Goal: Information Seeking & Learning: Check status

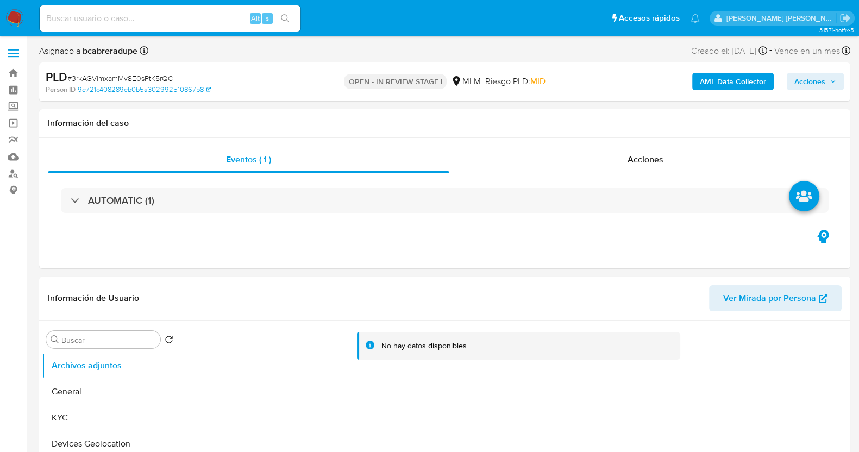
select select "10"
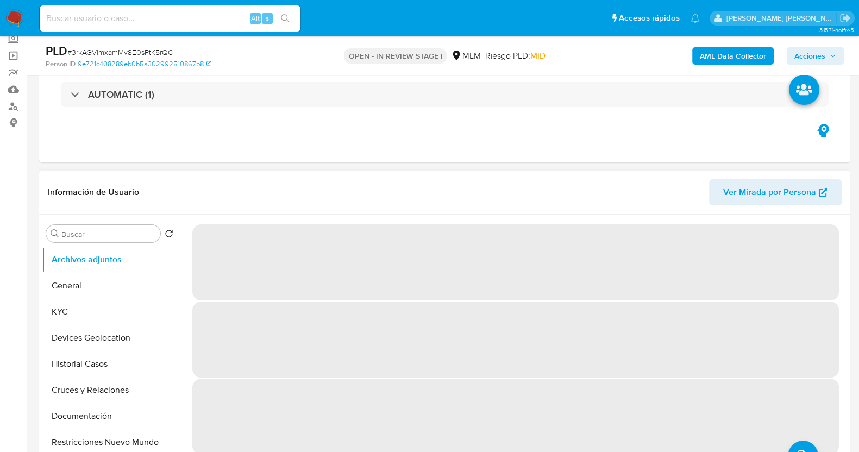
select select "10"
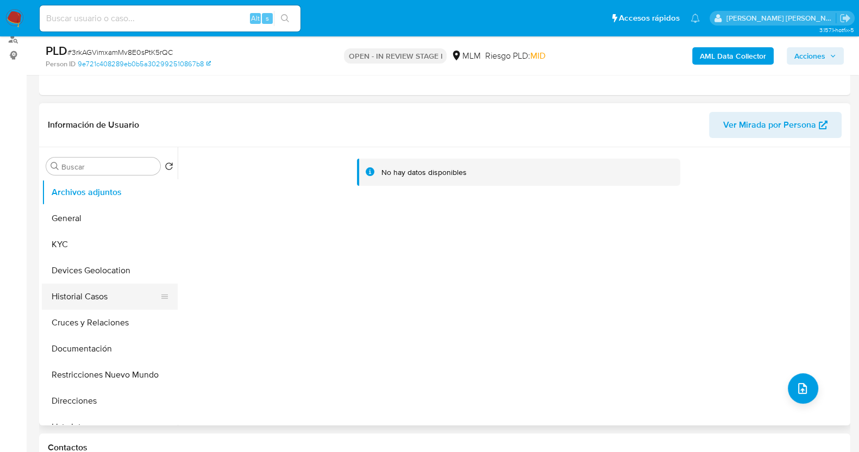
scroll to position [135, 0]
click at [68, 248] on button "KYC" at bounding box center [105, 244] width 127 height 26
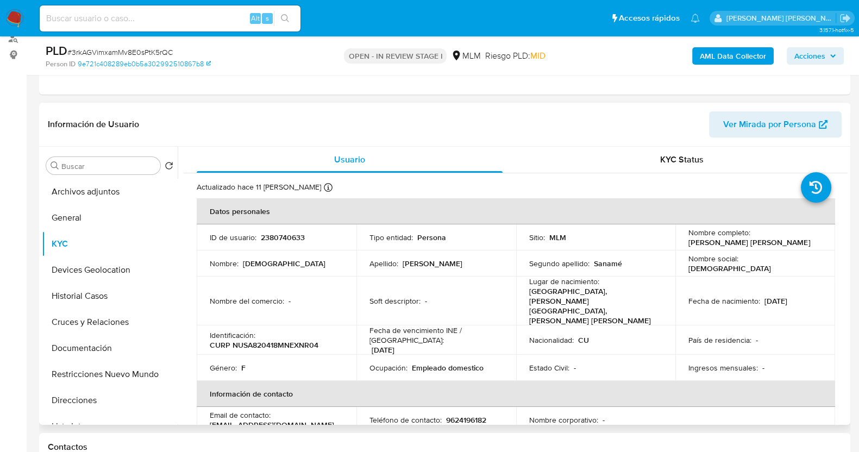
click at [289, 227] on td "ID de usuario : 2380740633" at bounding box center [277, 237] width 160 height 26
click at [289, 237] on p "2380740633" at bounding box center [283, 238] width 44 height 10
copy p "2380740633"
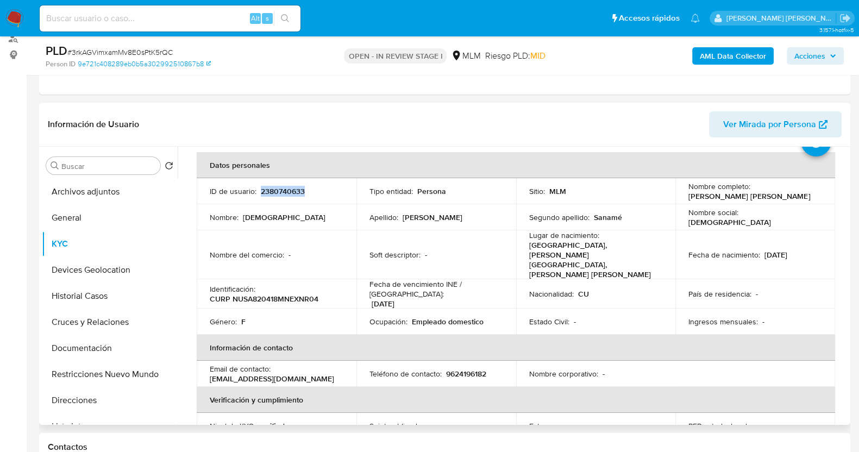
scroll to position [67, 0]
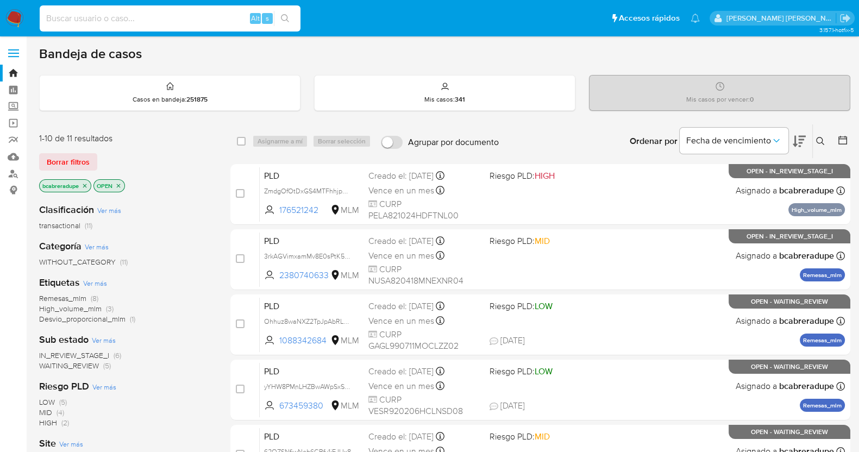
click at [182, 21] on input at bounding box center [170, 18] width 261 height 14
paste input "2304699718"
type input "2304699718"
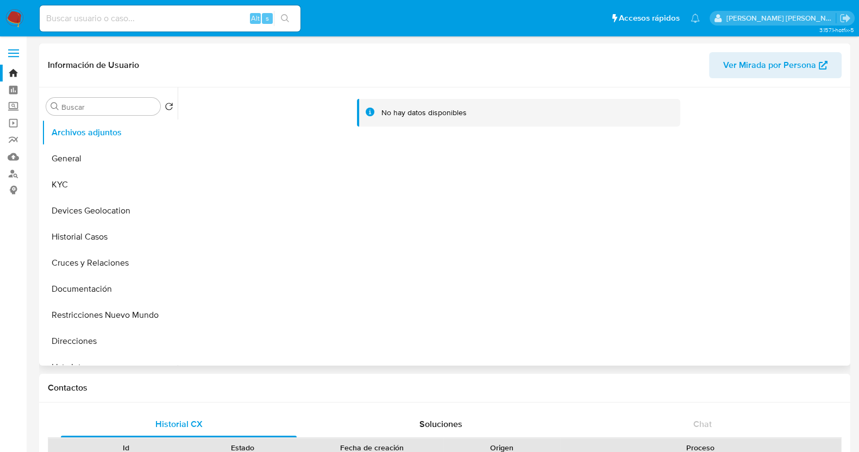
select select "10"
click at [103, 180] on button "KYC" at bounding box center [105, 185] width 127 height 26
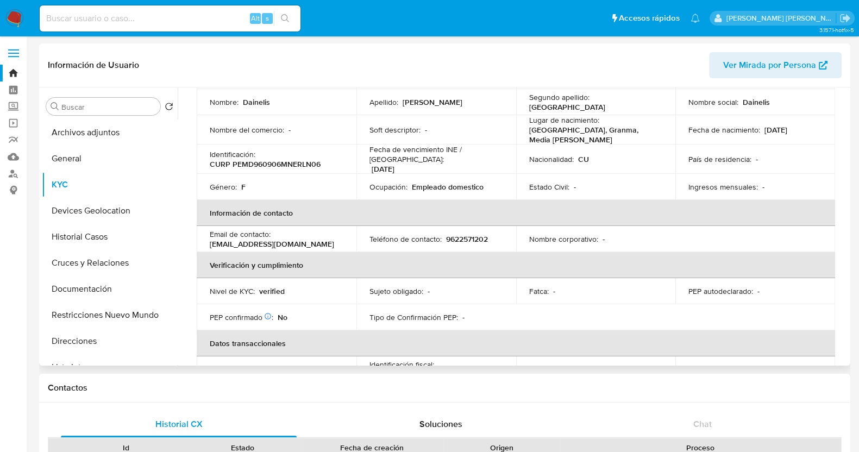
scroll to position [3, 0]
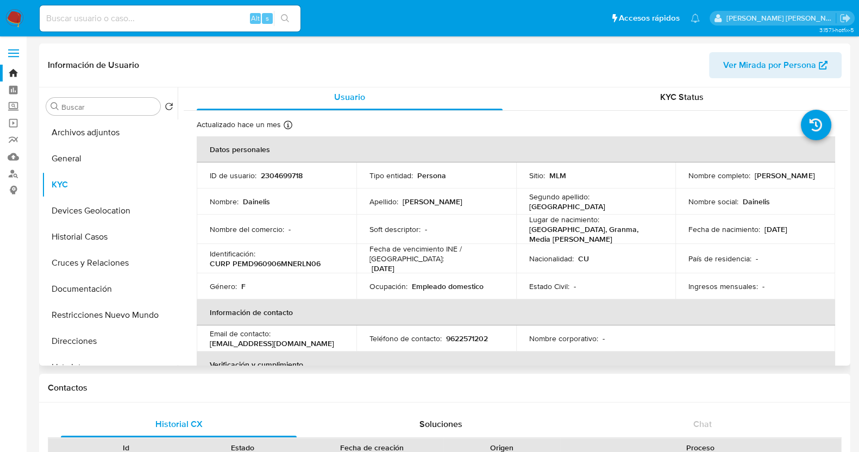
click at [522, 299] on th "Información de contacto" at bounding box center [516, 312] width 639 height 26
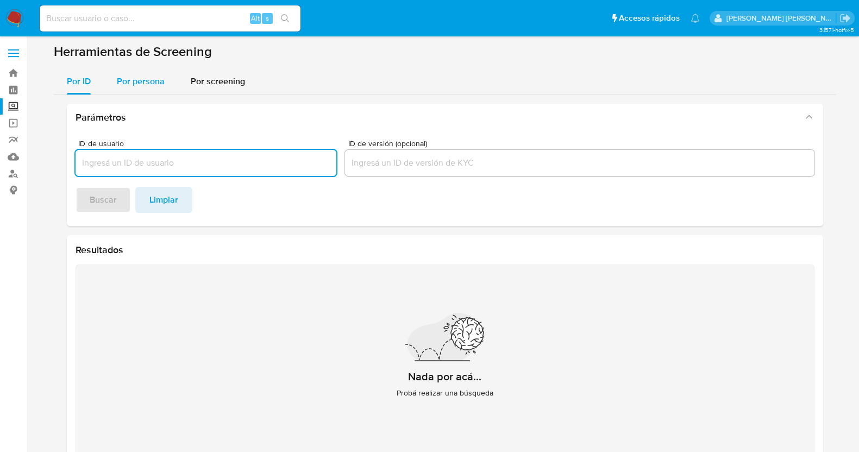
click at [139, 71] on div "Por persona" at bounding box center [141, 81] width 48 height 26
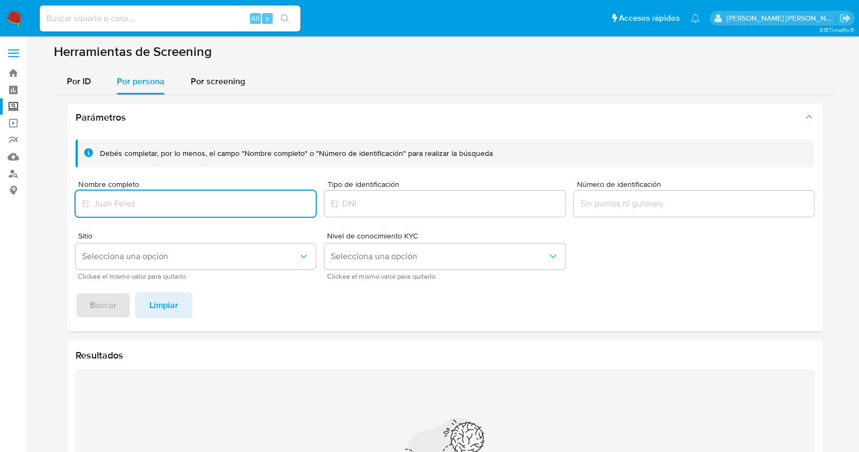
click at [137, 200] on input "Nombre completo" at bounding box center [196, 204] width 241 height 14
type input "FRANCISCO JAVIER RIOS GONZALEZ"
click at [97, 310] on span "Buscar" at bounding box center [103, 305] width 27 height 24
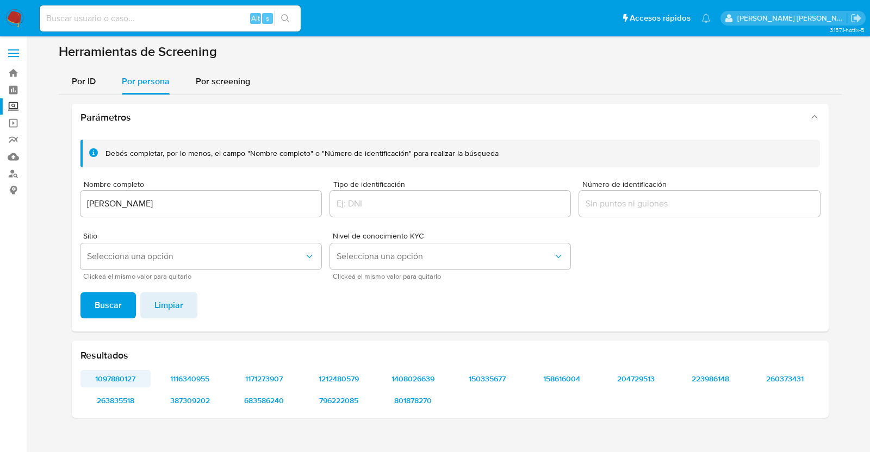
click at [118, 378] on span "1097880127" at bounding box center [115, 378] width 55 height 15
click at [185, 379] on span "1116340955" at bounding box center [190, 378] width 55 height 15
click at [277, 379] on span "1171273907" at bounding box center [264, 378] width 55 height 15
click at [340, 374] on span "1212480579" at bounding box center [338, 378] width 55 height 15
click at [413, 376] on span "1408026639" at bounding box center [412, 378] width 55 height 15
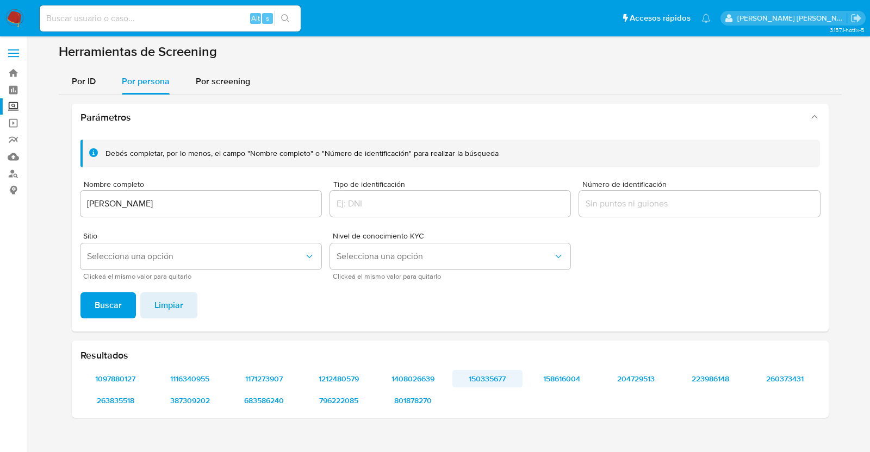
click at [494, 377] on span "150335677" at bounding box center [487, 378] width 55 height 15
click at [552, 372] on span "158616004" at bounding box center [561, 378] width 55 height 15
click at [643, 376] on span "204729513" at bounding box center [636, 378] width 55 height 15
click at [723, 376] on span "223986148" at bounding box center [710, 378] width 55 height 15
click at [791, 376] on span "260373431" at bounding box center [784, 378] width 55 height 15
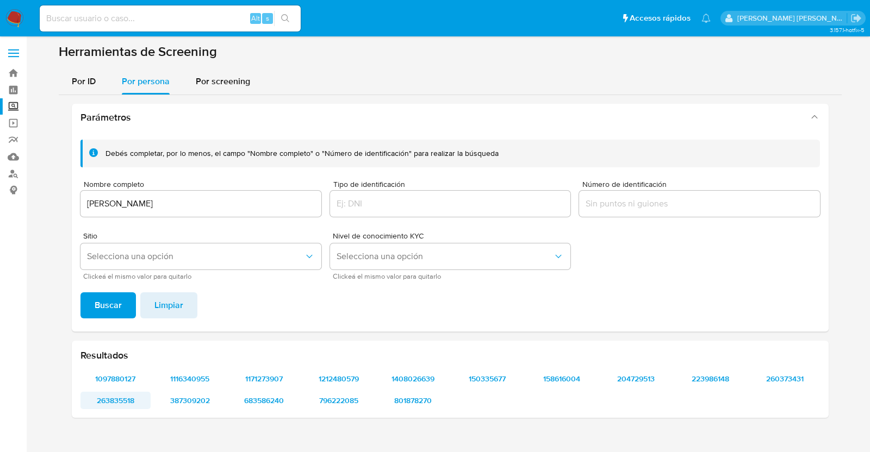
click at [114, 405] on span "263835518" at bounding box center [115, 400] width 55 height 15
click at [196, 400] on span "387309202" at bounding box center [190, 400] width 55 height 15
click at [271, 404] on span "683586240" at bounding box center [264, 400] width 55 height 15
click at [357, 398] on span "796222085" at bounding box center [338, 400] width 55 height 15
click at [402, 398] on span "801878270" at bounding box center [412, 400] width 55 height 15
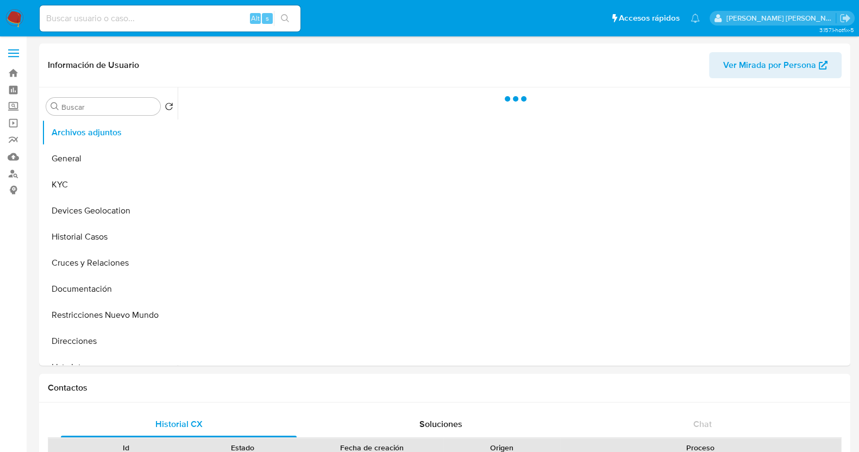
select select "10"
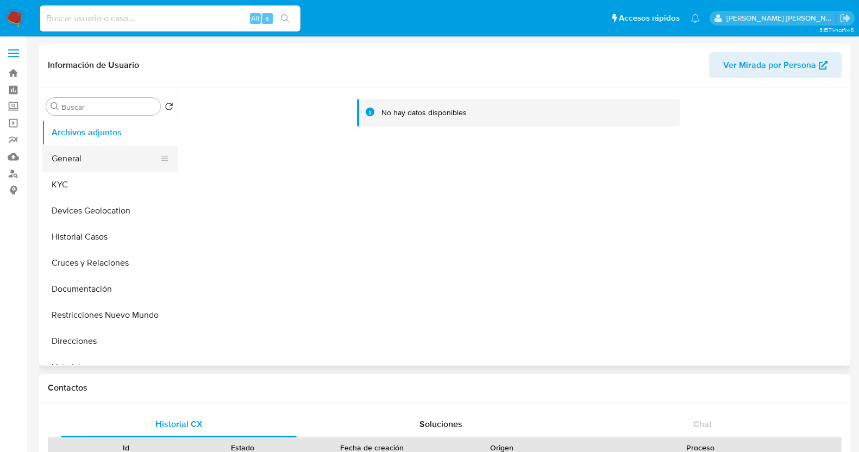
drag, startPoint x: 55, startPoint y: 187, endPoint x: 159, endPoint y: 147, distance: 111.1
click at [57, 186] on button "KYC" at bounding box center [110, 185] width 136 height 26
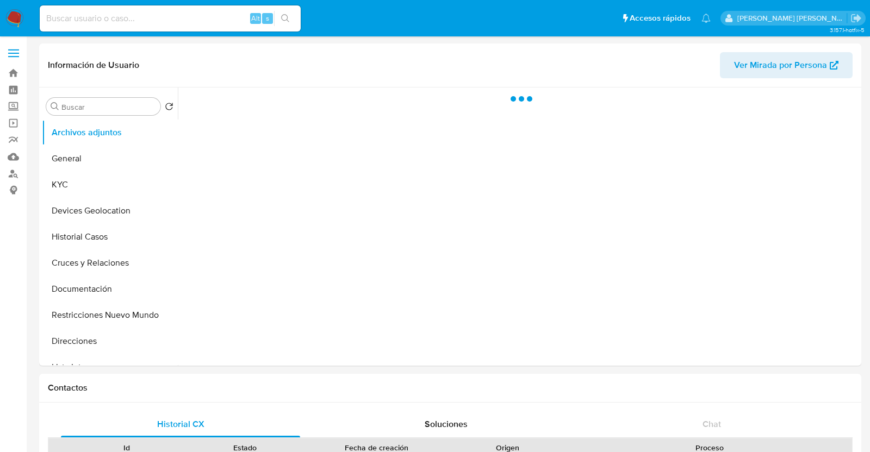
select select "10"
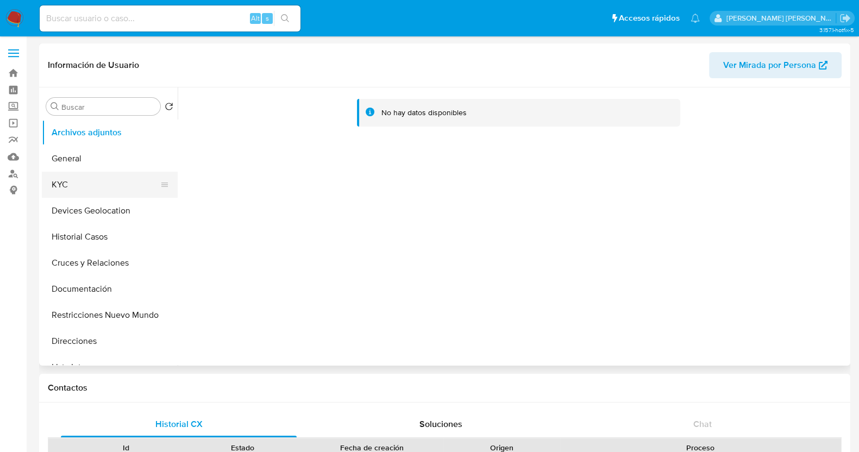
click at [99, 183] on button "KYC" at bounding box center [105, 185] width 127 height 26
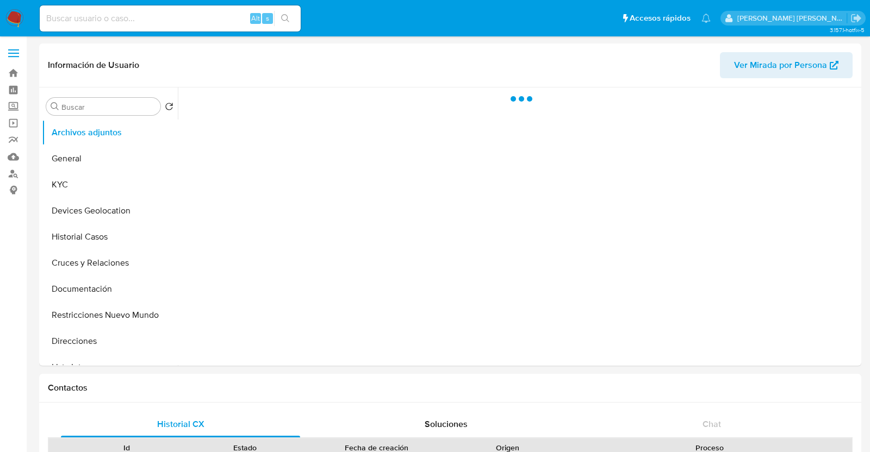
select select "10"
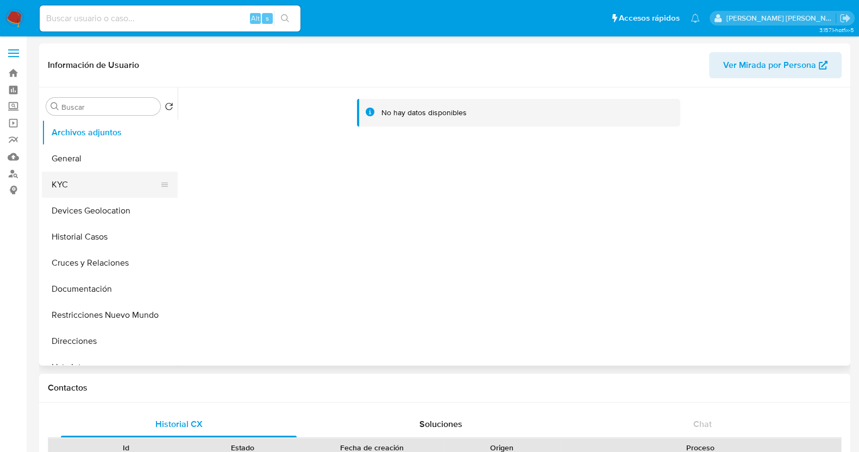
click at [106, 184] on button "KYC" at bounding box center [105, 185] width 127 height 26
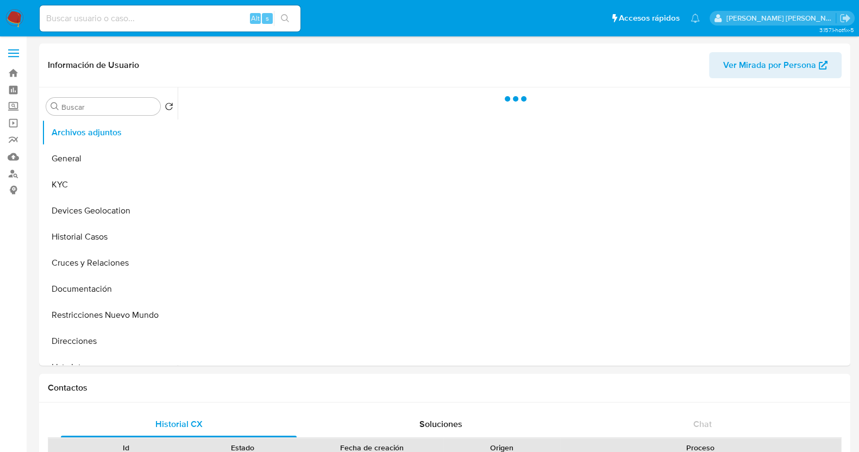
select select "10"
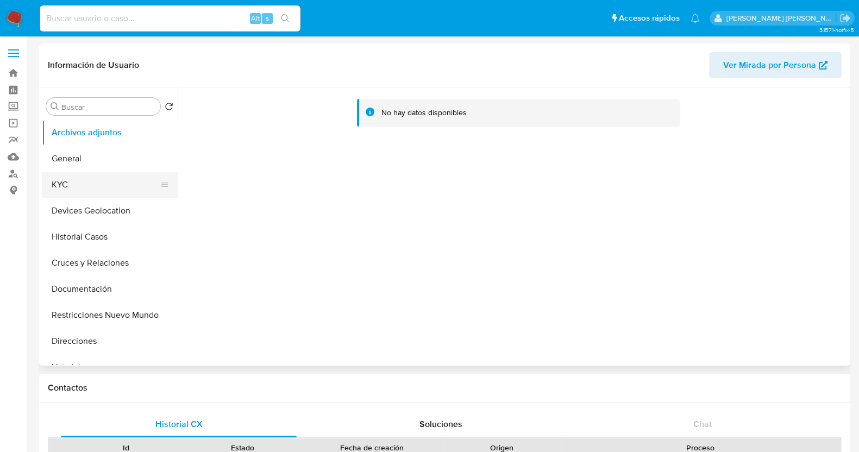
drag, startPoint x: 89, startPoint y: 180, endPoint x: 122, endPoint y: 174, distance: 33.8
click at [90, 180] on button "KYC" at bounding box center [105, 185] width 127 height 26
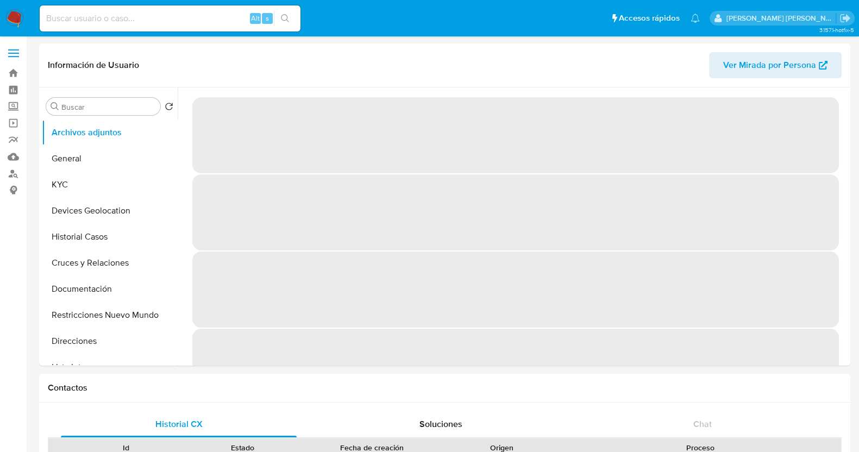
select select "10"
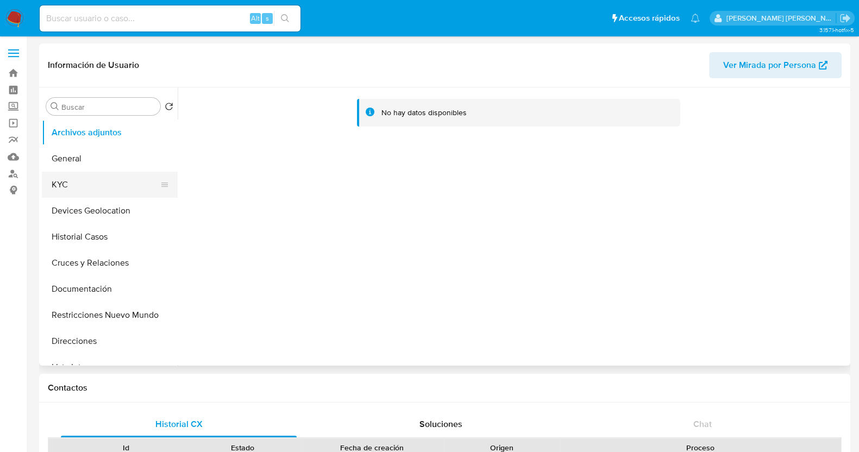
click at [67, 186] on button "KYC" at bounding box center [105, 185] width 127 height 26
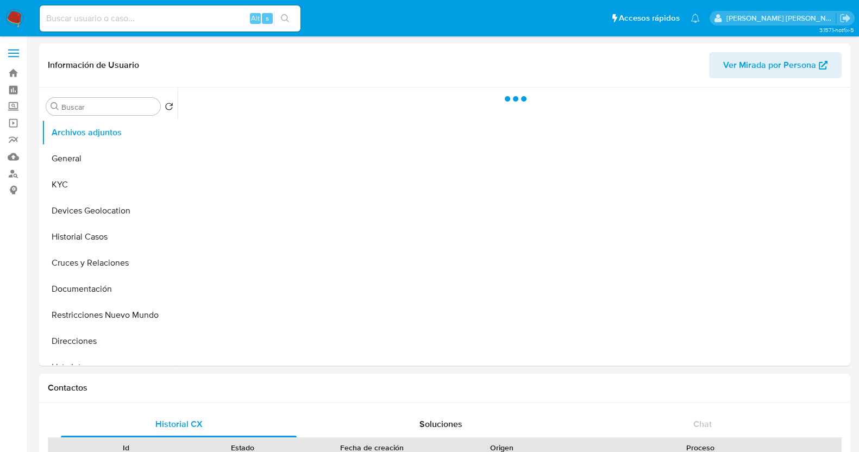
select select "10"
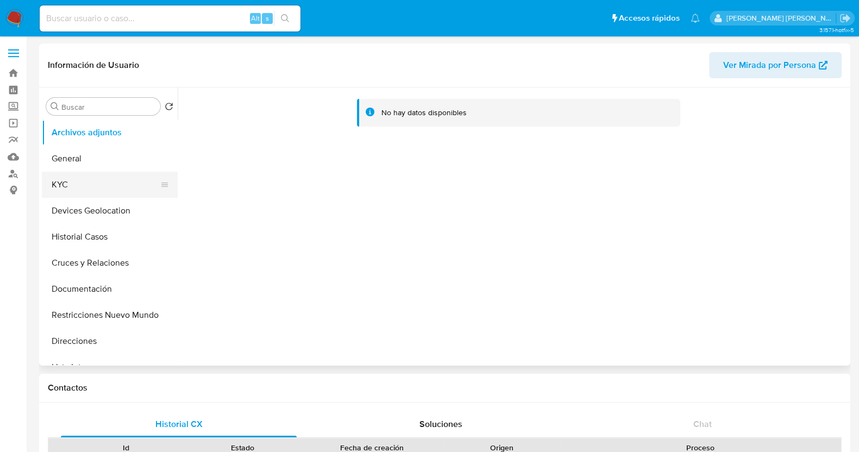
click at [94, 195] on button "KYC" at bounding box center [105, 185] width 127 height 26
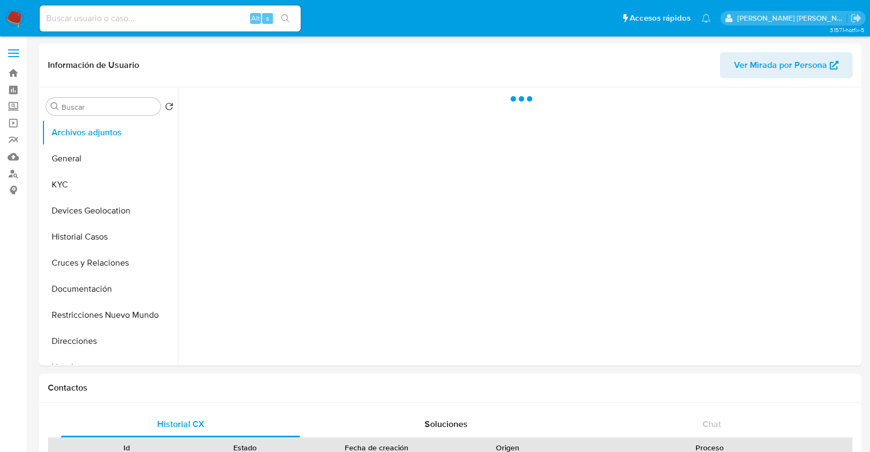
select select "10"
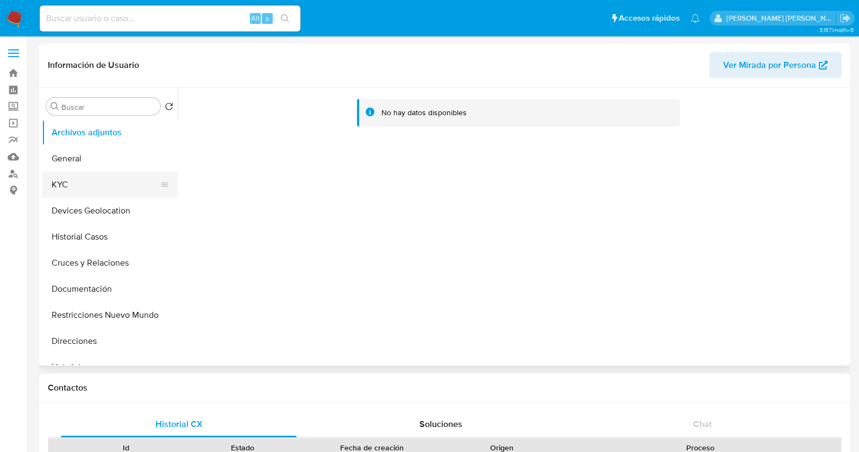
click at [98, 189] on button "KYC" at bounding box center [105, 185] width 127 height 26
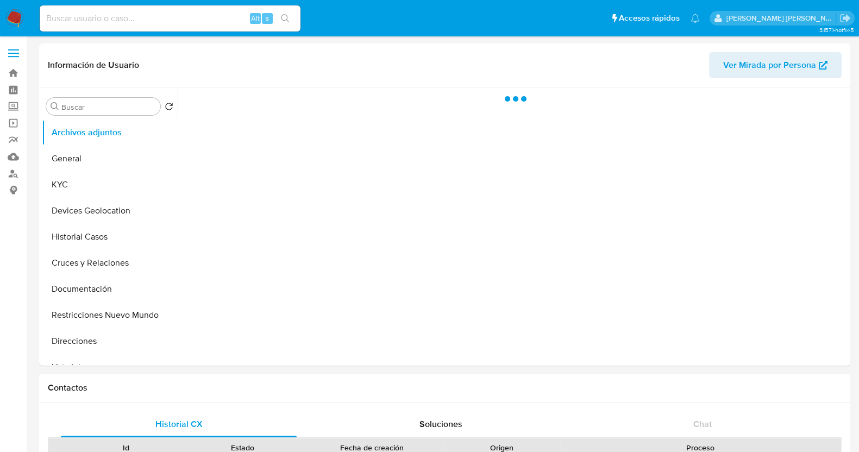
select select "10"
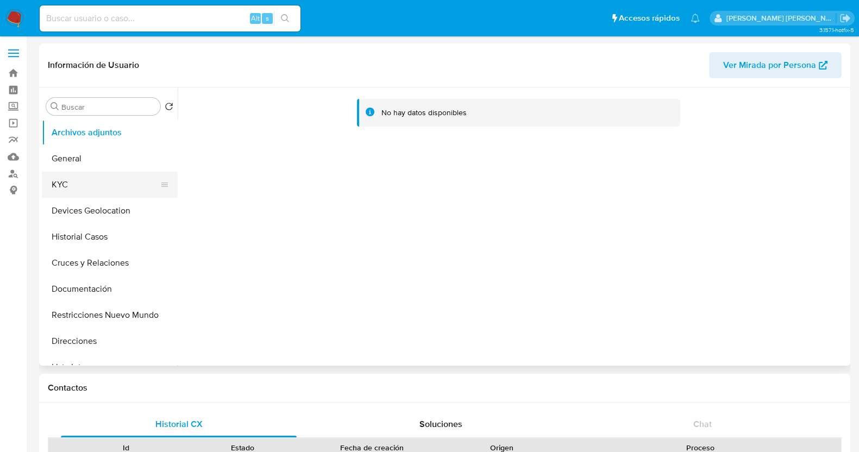
click at [109, 190] on button "KYC" at bounding box center [105, 185] width 127 height 26
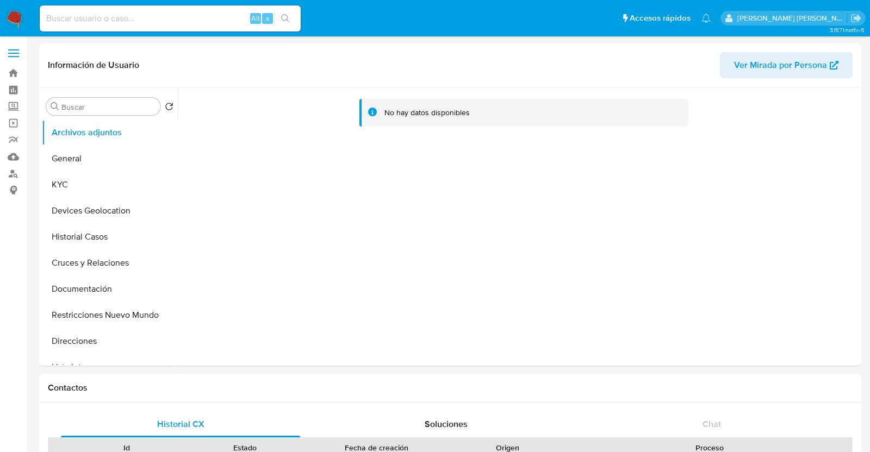
select select "10"
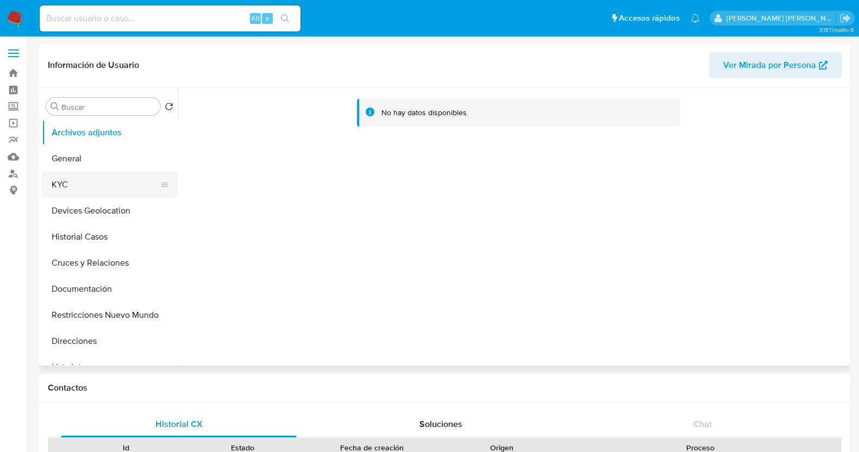
click at [88, 184] on button "KYC" at bounding box center [105, 185] width 127 height 26
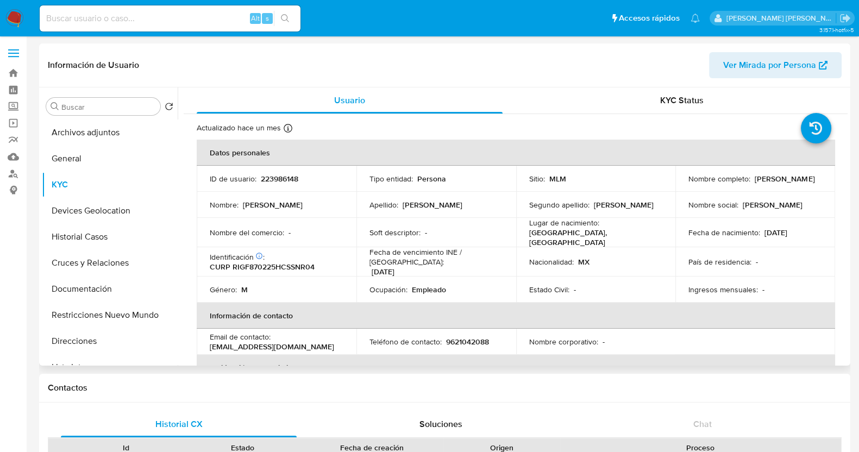
click at [485, 230] on div "Soft descriptor : -" at bounding box center [437, 233] width 134 height 10
click at [105, 322] on button "Restricciones Nuevo Mundo" at bounding box center [105, 315] width 127 height 26
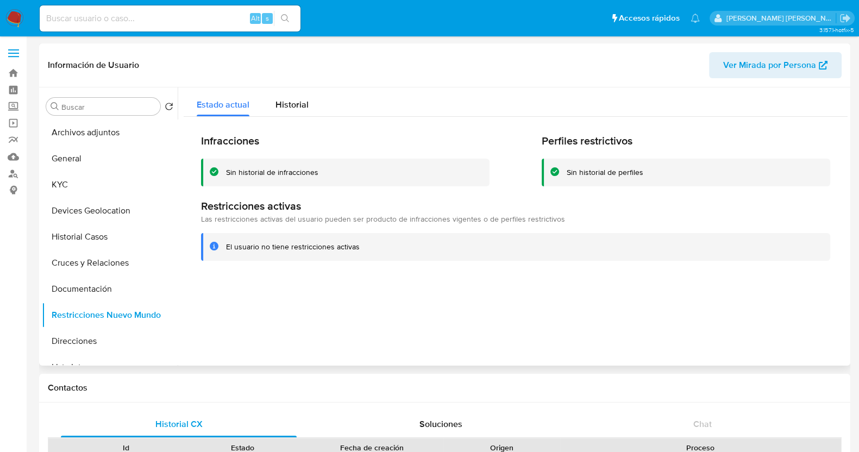
drag, startPoint x: 484, startPoint y: 211, endPoint x: 498, endPoint y: 215, distance: 14.8
click at [498, 215] on div "Infracciones Sin historial de infracciones Perfiles restrictivos Sin historial …" at bounding box center [516, 197] width 664 height 161
click at [89, 150] on button "General" at bounding box center [105, 159] width 127 height 26
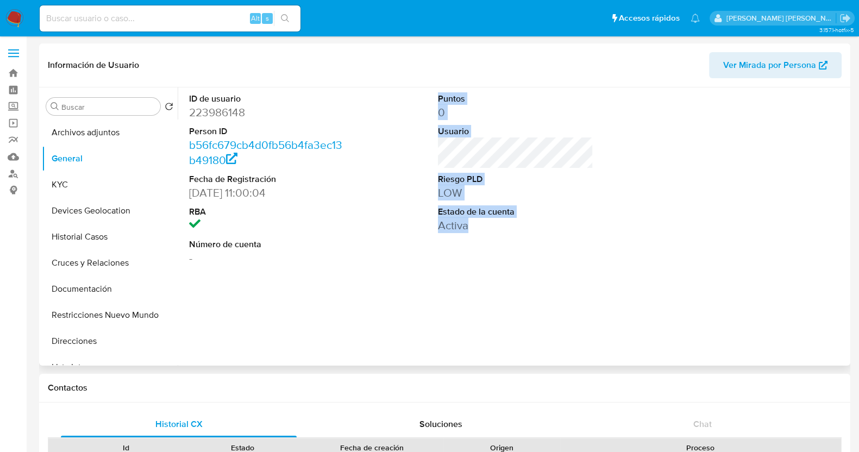
drag, startPoint x: 338, startPoint y: 252, endPoint x: 767, endPoint y: 251, distance: 429.4
click at [767, 251] on div "ID de usuario 223986148 Person ID b56fc679cb4d0fb56b4fa3ec13b49180 Fecha de Reg…" at bounding box center [516, 180] width 664 height 184
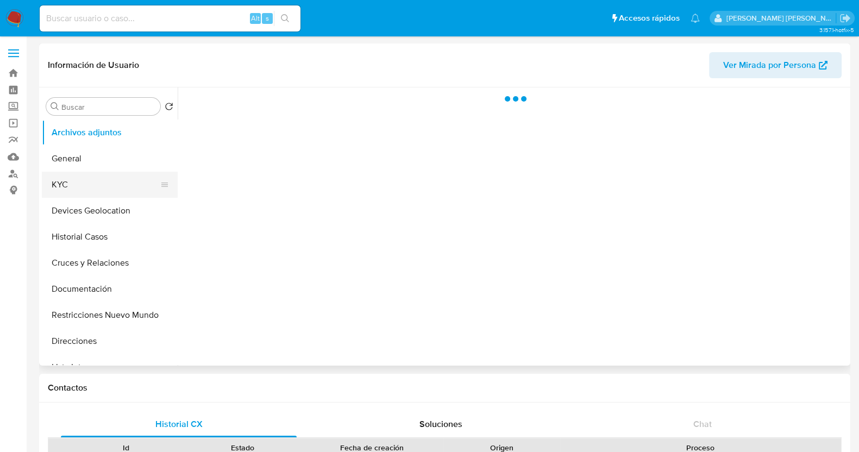
click at [71, 183] on button "KYC" at bounding box center [105, 185] width 127 height 26
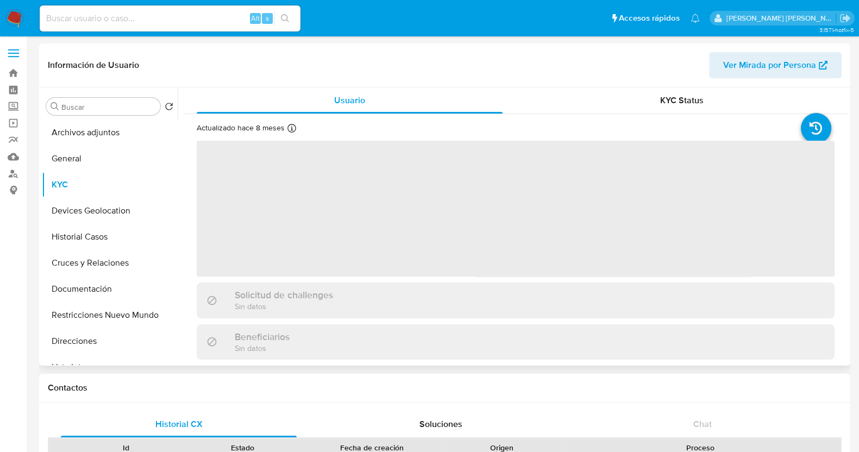
select select "10"
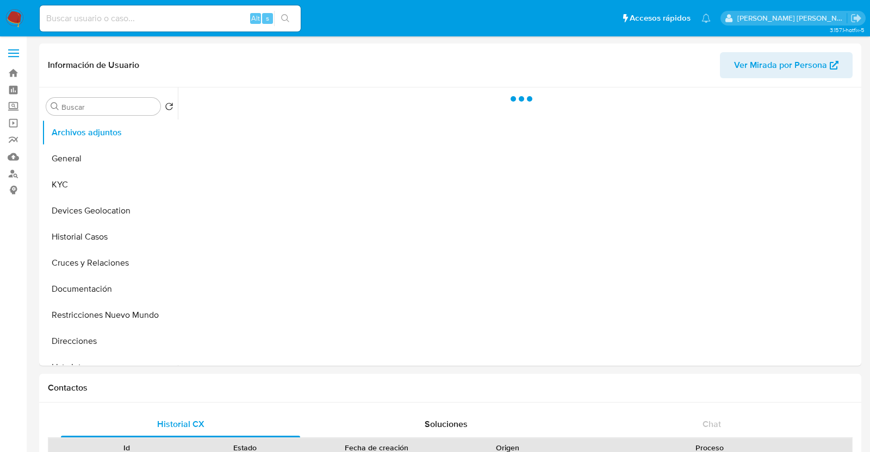
select select "10"
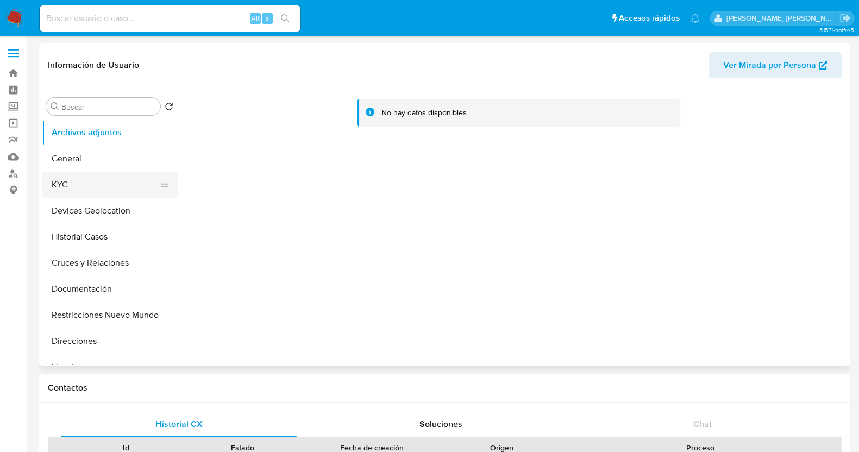
click at [89, 191] on button "KYC" at bounding box center [105, 185] width 127 height 26
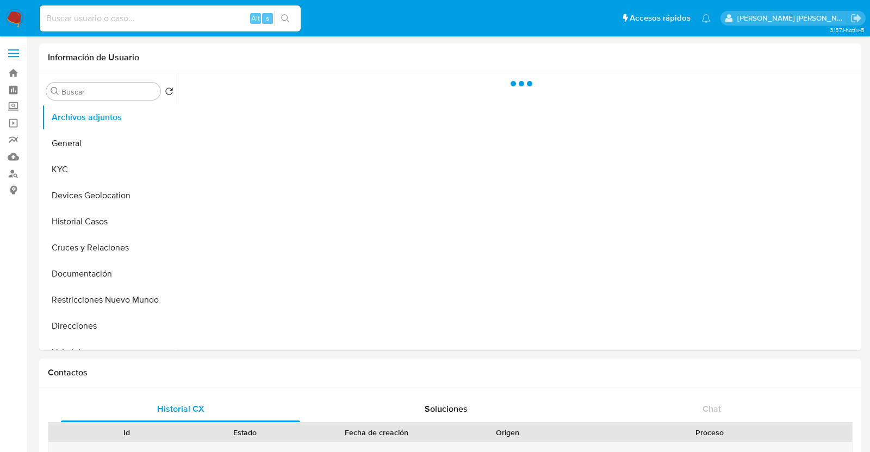
select select "10"
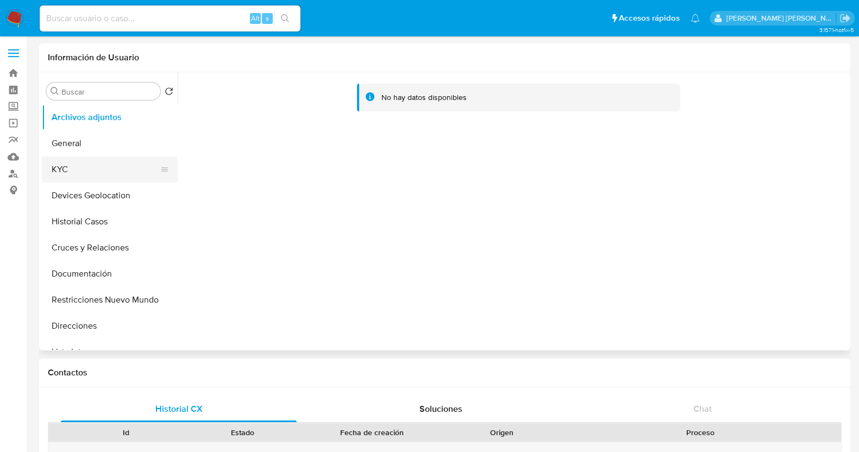
click at [88, 172] on button "KYC" at bounding box center [105, 170] width 127 height 26
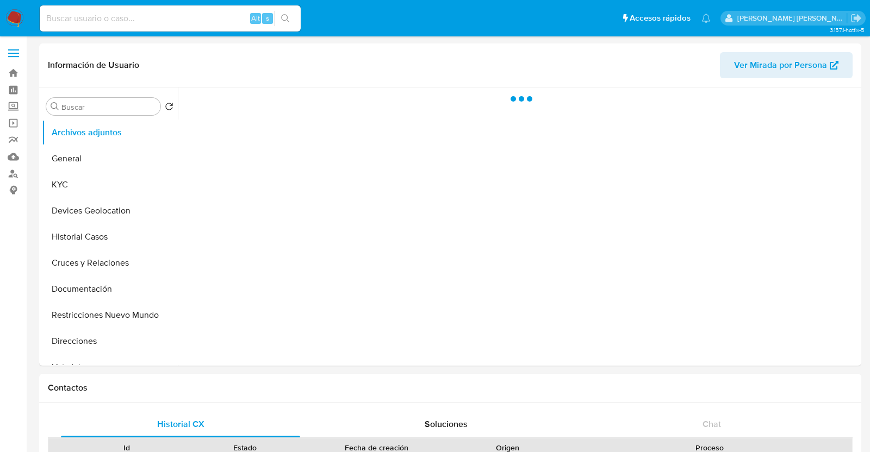
select select "10"
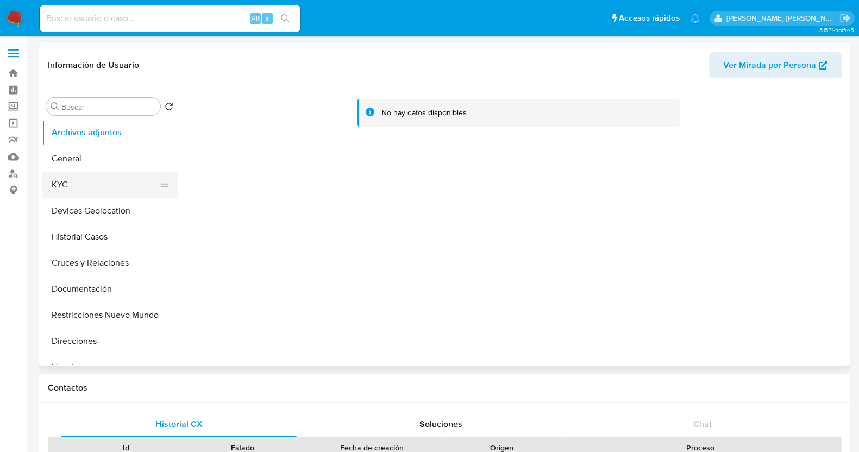
click at [106, 183] on button "KYC" at bounding box center [105, 185] width 127 height 26
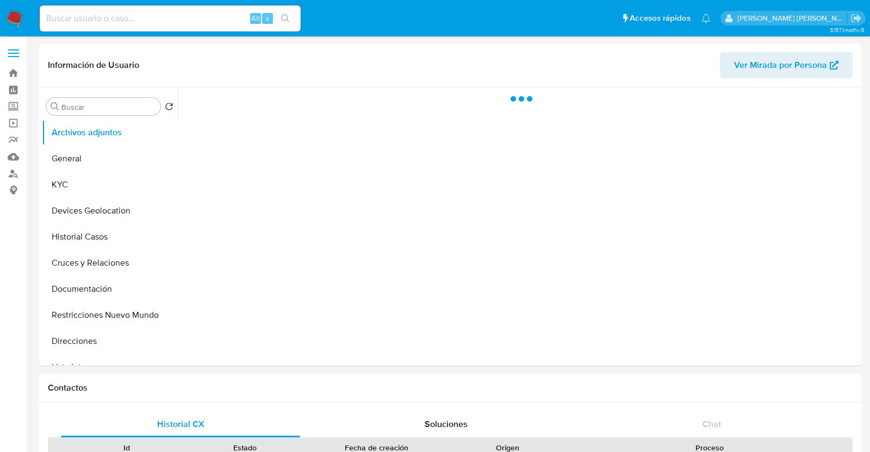
select select "10"
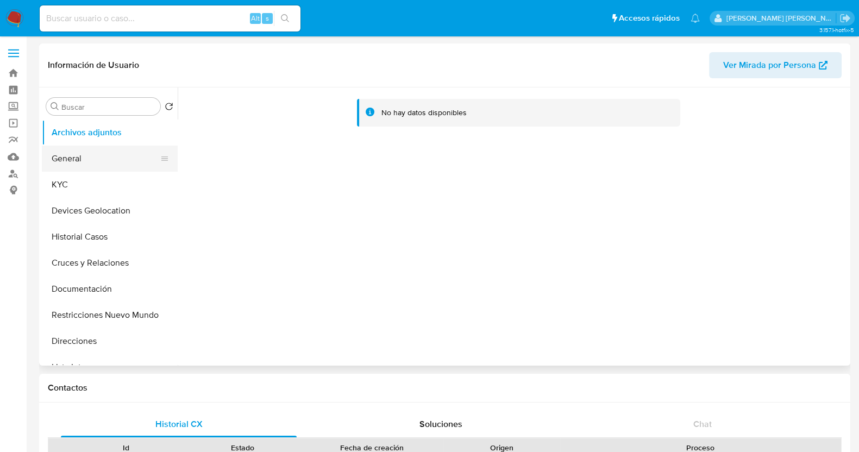
click at [111, 155] on button "General" at bounding box center [105, 159] width 127 height 26
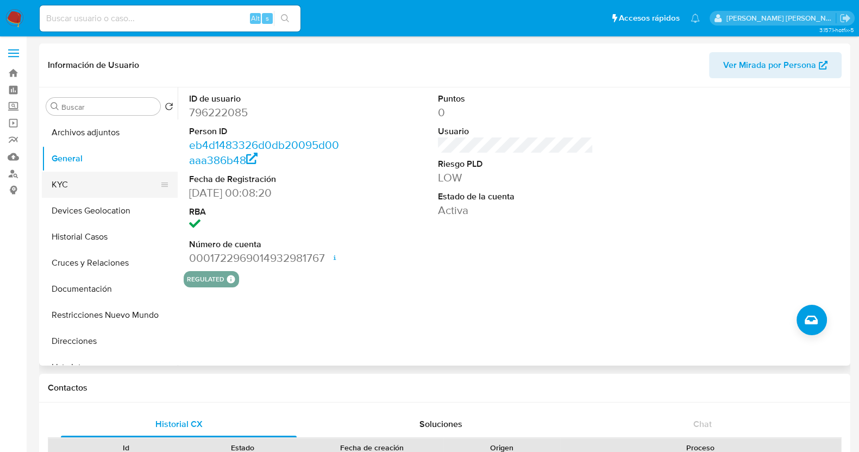
click at [93, 190] on button "KYC" at bounding box center [105, 185] width 127 height 26
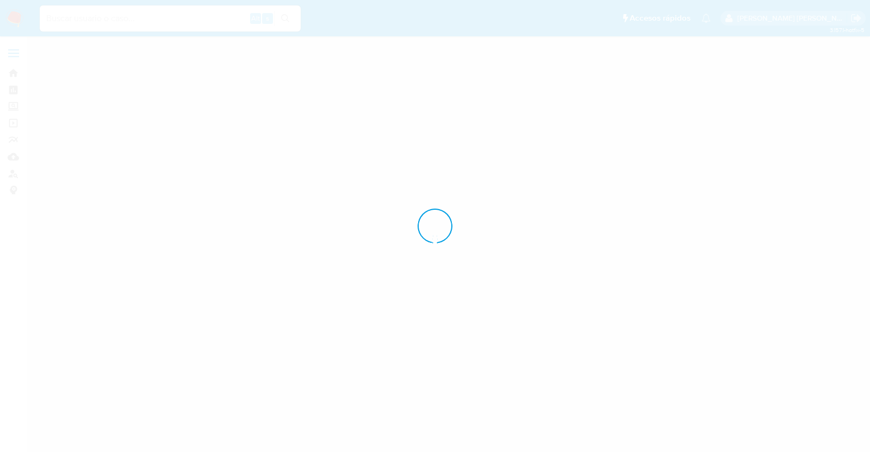
drag, startPoint x: 313, startPoint y: -4, endPoint x: 353, endPoint y: -13, distance: 41.1
click at [353, 0] on html "Pausado Ver notificaciones Alt s Accesos rápidos Presiona las siguientes teclas…" at bounding box center [435, 226] width 870 height 452
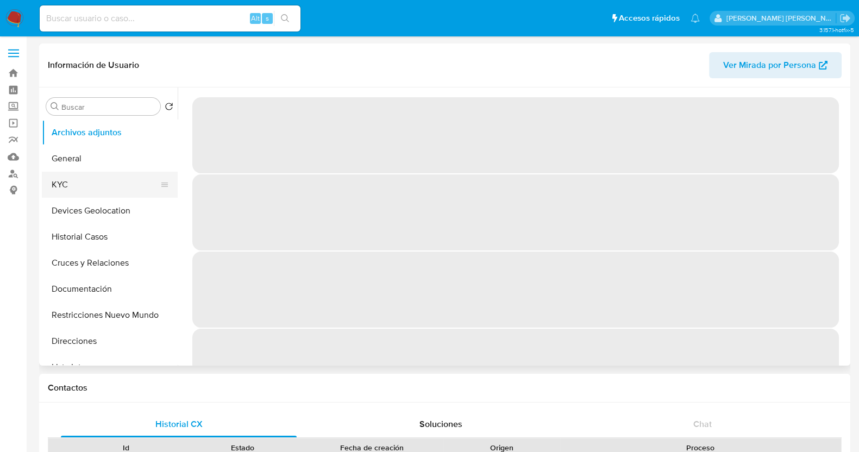
click at [93, 187] on button "KYC" at bounding box center [105, 185] width 127 height 26
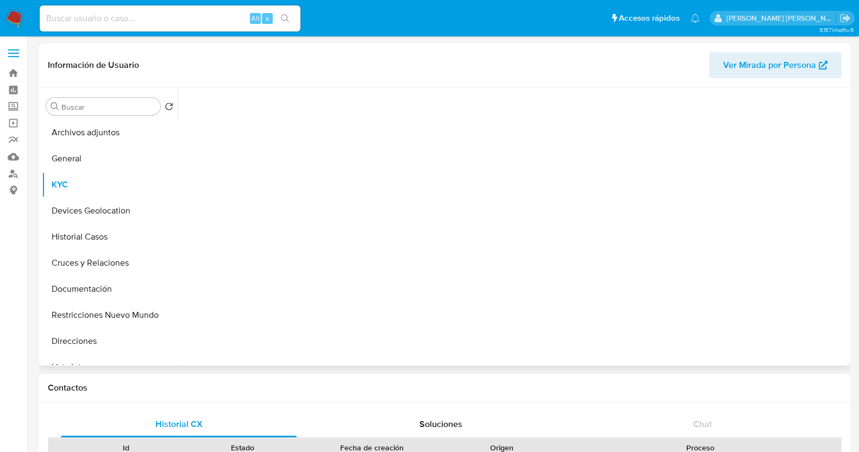
select select "10"
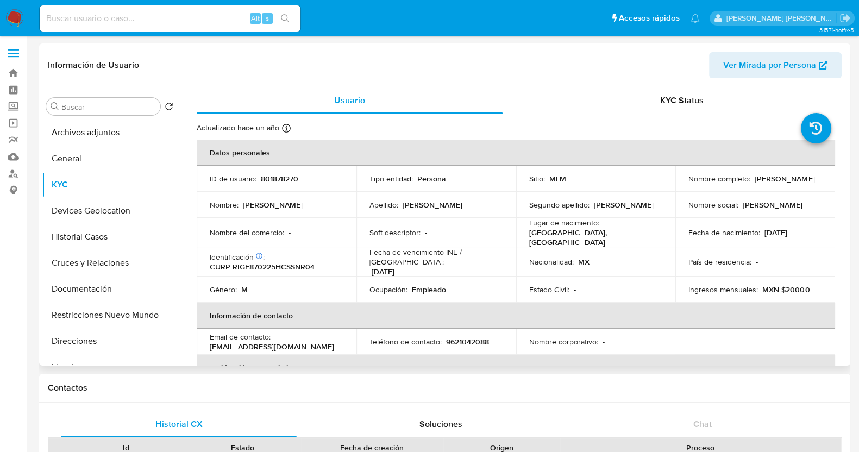
click at [323, 218] on td "Nombre del comercio : -" at bounding box center [277, 232] width 160 height 29
click at [79, 167] on button "General" at bounding box center [105, 159] width 127 height 26
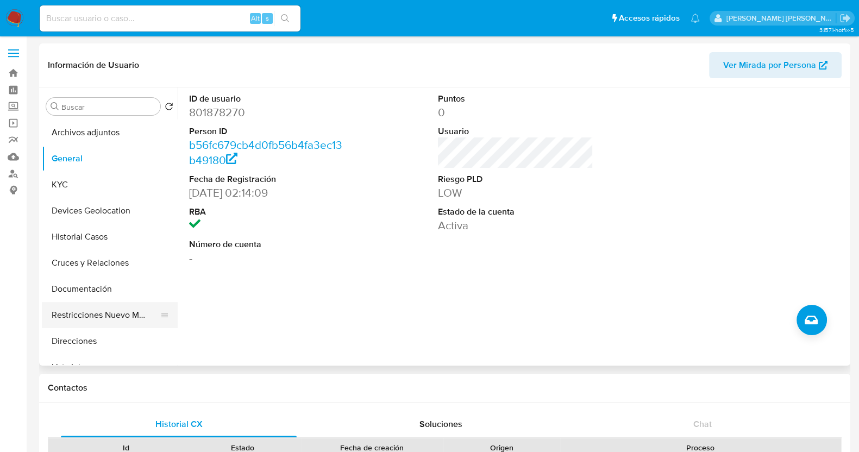
click at [108, 314] on button "Restricciones Nuevo Mundo" at bounding box center [105, 315] width 127 height 26
